Goal: Connect with others: Connect with others

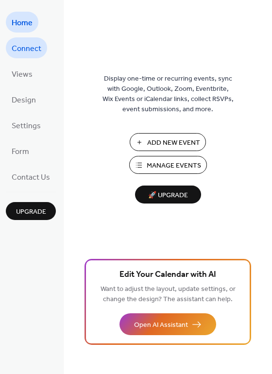
click at [18, 46] on span "Connect" at bounding box center [27, 48] width 30 height 15
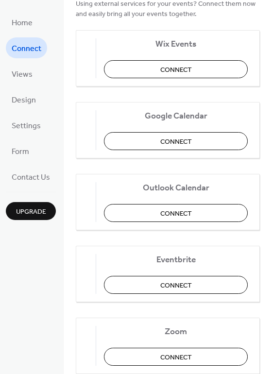
scroll to position [110, 0]
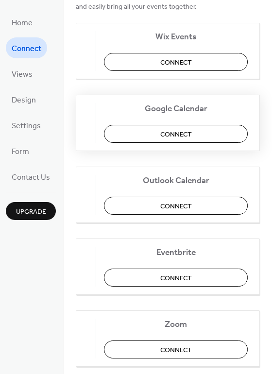
click at [141, 138] on button "Connect" at bounding box center [176, 134] width 144 height 18
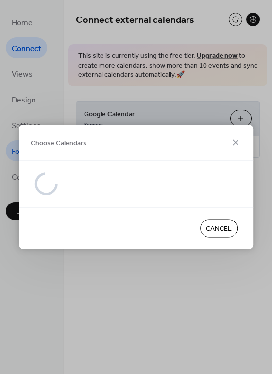
scroll to position [0, 0]
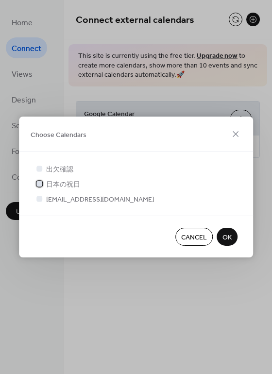
click at [43, 184] on div at bounding box center [40, 184] width 10 height 10
click at [41, 199] on div at bounding box center [39, 199] width 6 height 6
click at [40, 201] on div at bounding box center [39, 199] width 6 height 6
click at [38, 196] on div at bounding box center [39, 199] width 6 height 6
click at [39, 182] on icon at bounding box center [39, 184] width 4 height 4
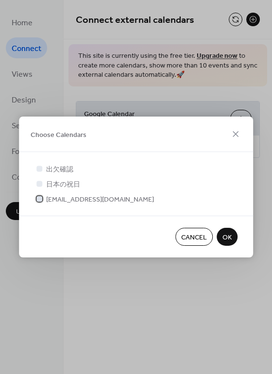
click at [41, 201] on div at bounding box center [40, 199] width 10 height 10
click at [40, 183] on div at bounding box center [39, 184] width 6 height 6
click at [221, 232] on button "OK" at bounding box center [227, 237] width 21 height 18
